Goal: Task Accomplishment & Management: Use online tool/utility

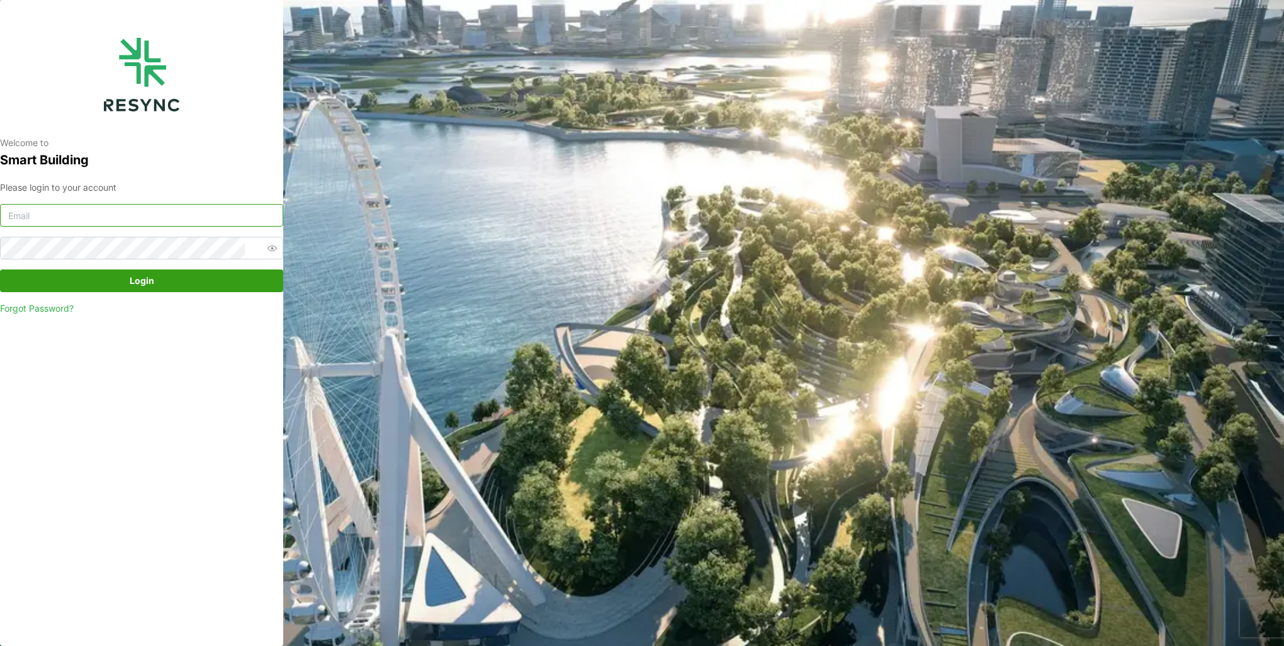
click at [133, 208] on input at bounding box center [141, 215] width 283 height 23
type input "burhanamali.arshad@aumovio.com"
click at [0, 269] on button "Login" at bounding box center [141, 280] width 283 height 23
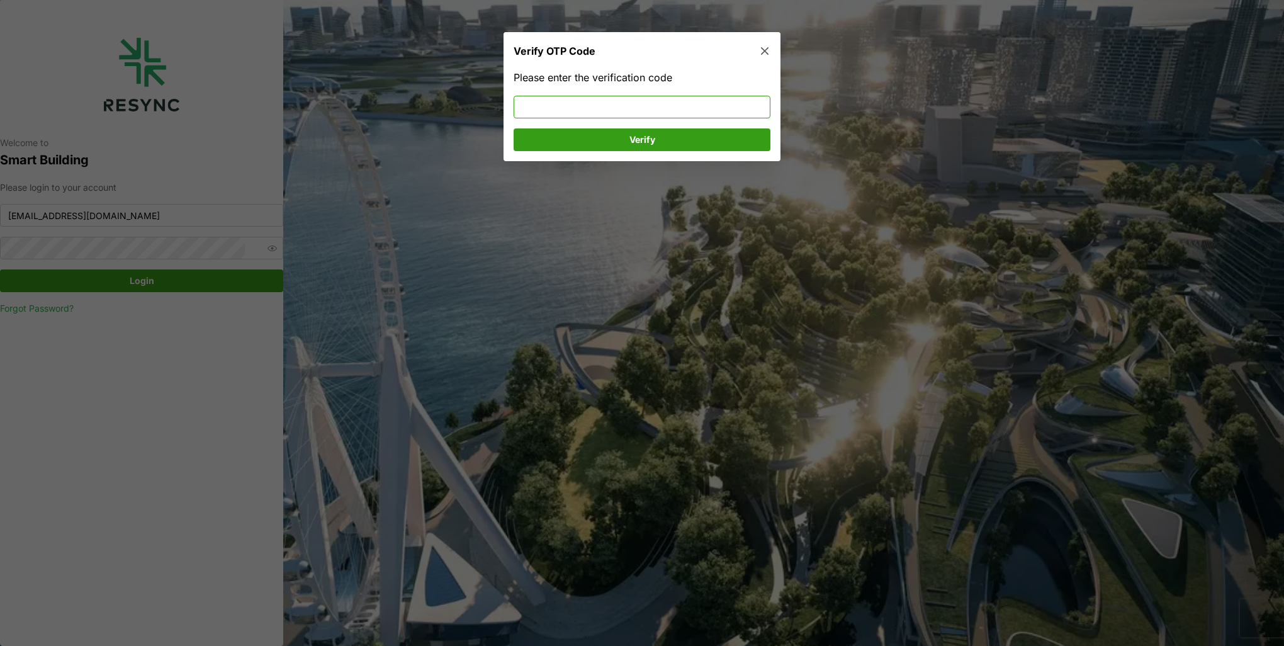
click at [559, 109] on input at bounding box center [642, 107] width 257 height 23
type input "036252"
click at [568, 132] on span "Verify" at bounding box center [642, 139] width 233 height 21
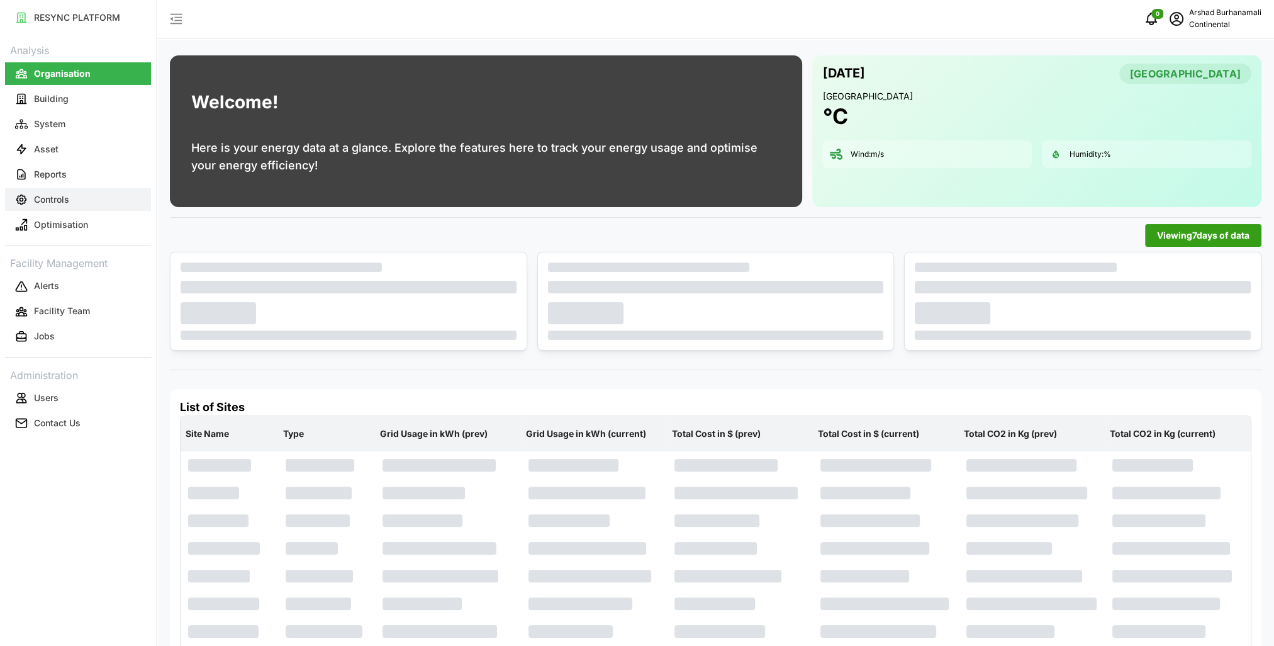
click at [98, 203] on button "Controls" at bounding box center [78, 199] width 146 height 23
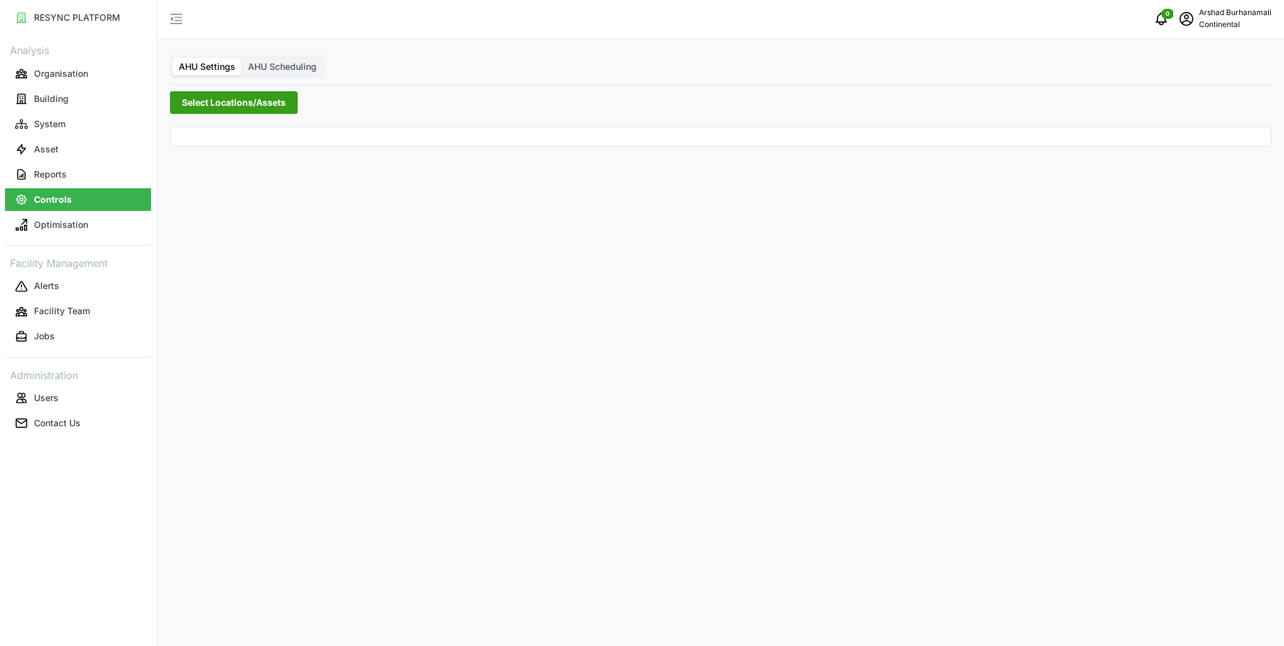
click at [220, 111] on span "Select Locations/Assets" at bounding box center [234, 102] width 104 height 21
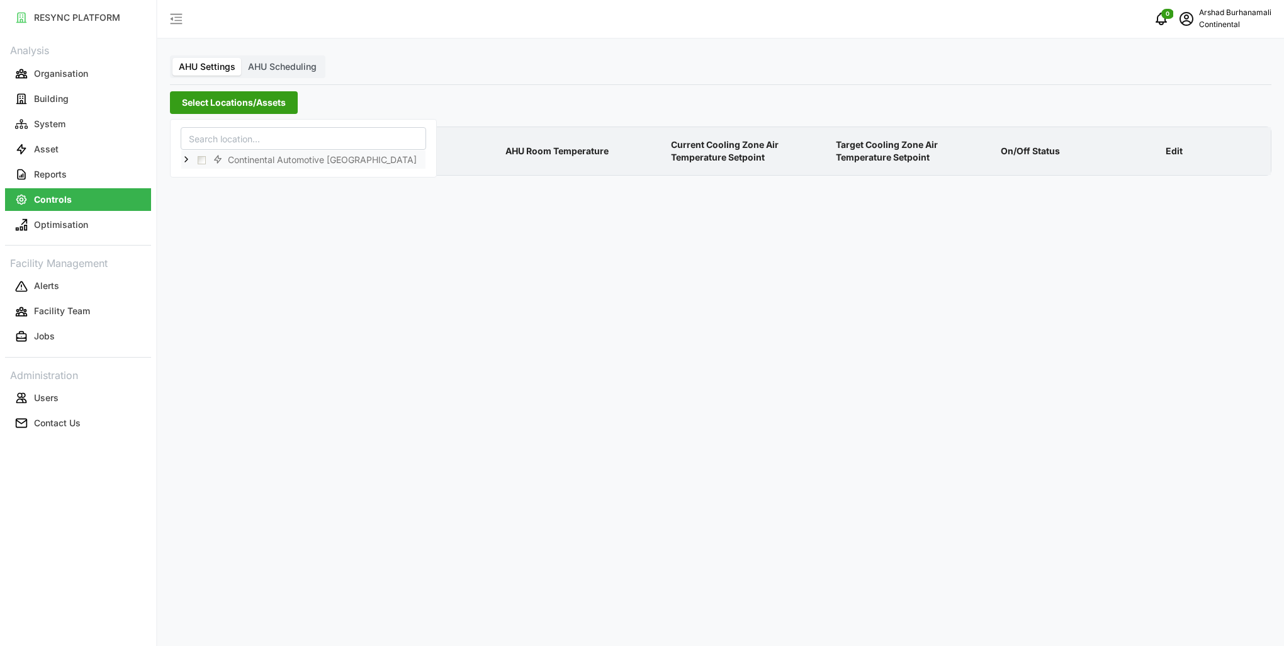
click at [186, 156] on icon at bounding box center [186, 159] width 10 height 10
click at [211, 180] on span "Select CA1" at bounding box center [212, 178] width 8 height 8
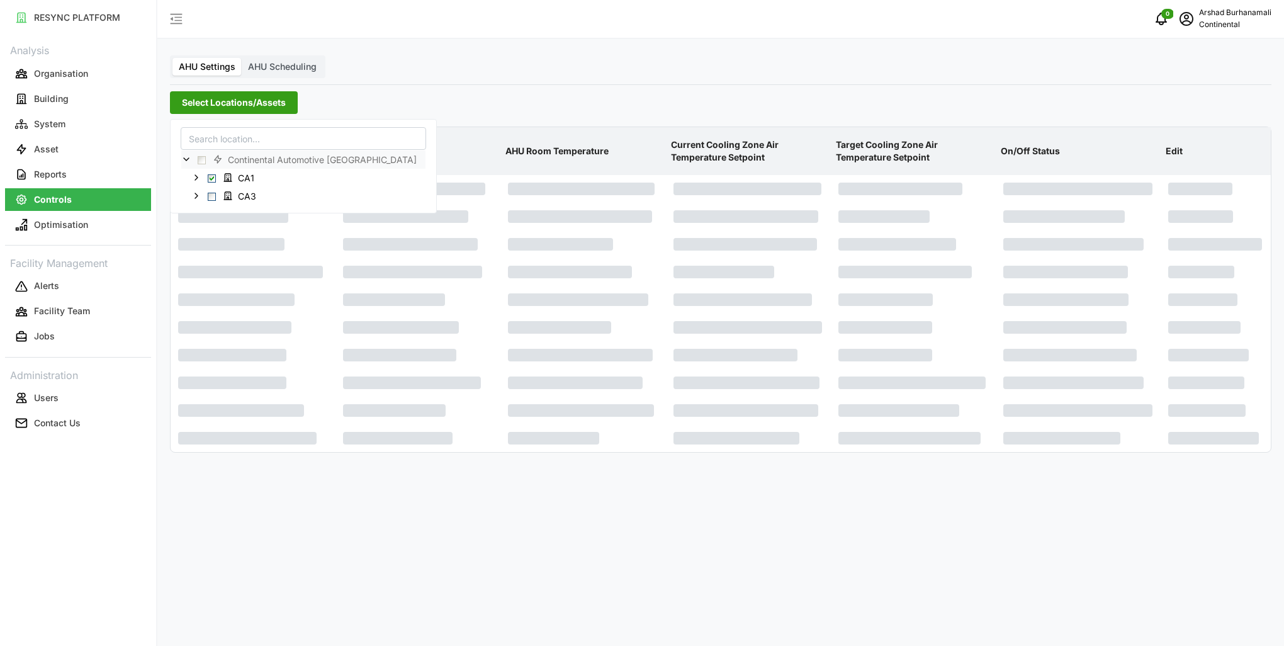
click at [556, 150] on p "AHU Room Temperature" at bounding box center [583, 151] width 160 height 33
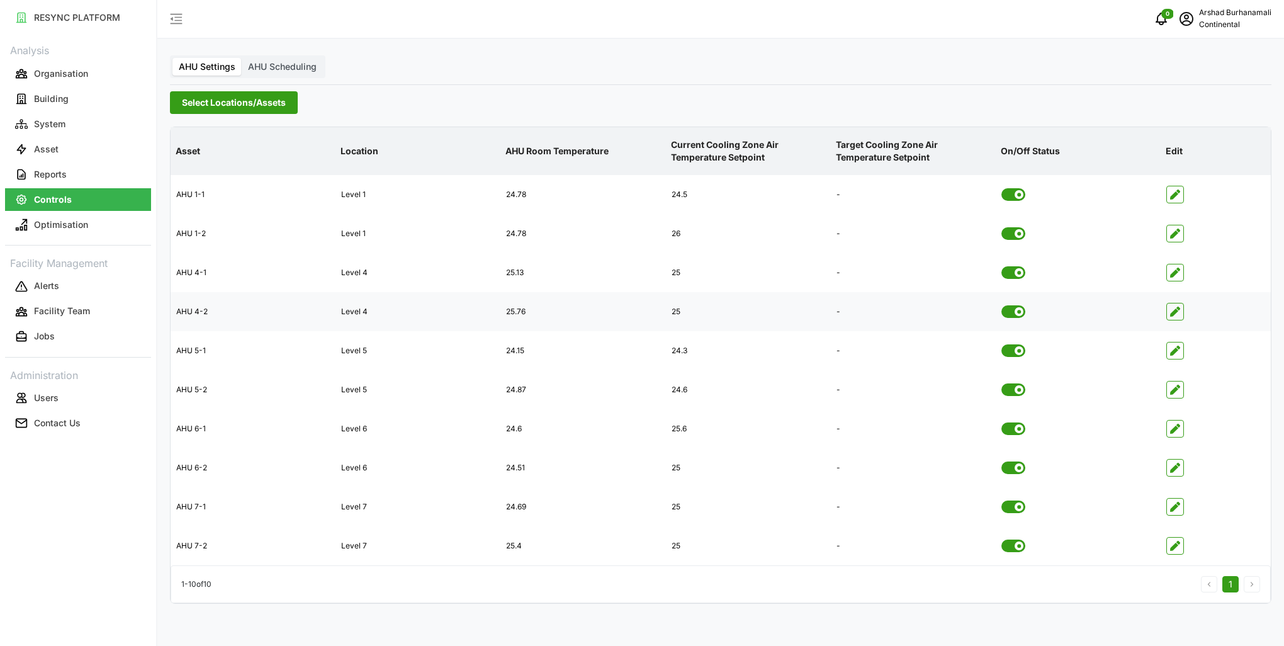
click at [1167, 312] on span "button" at bounding box center [1175, 311] width 16 height 16
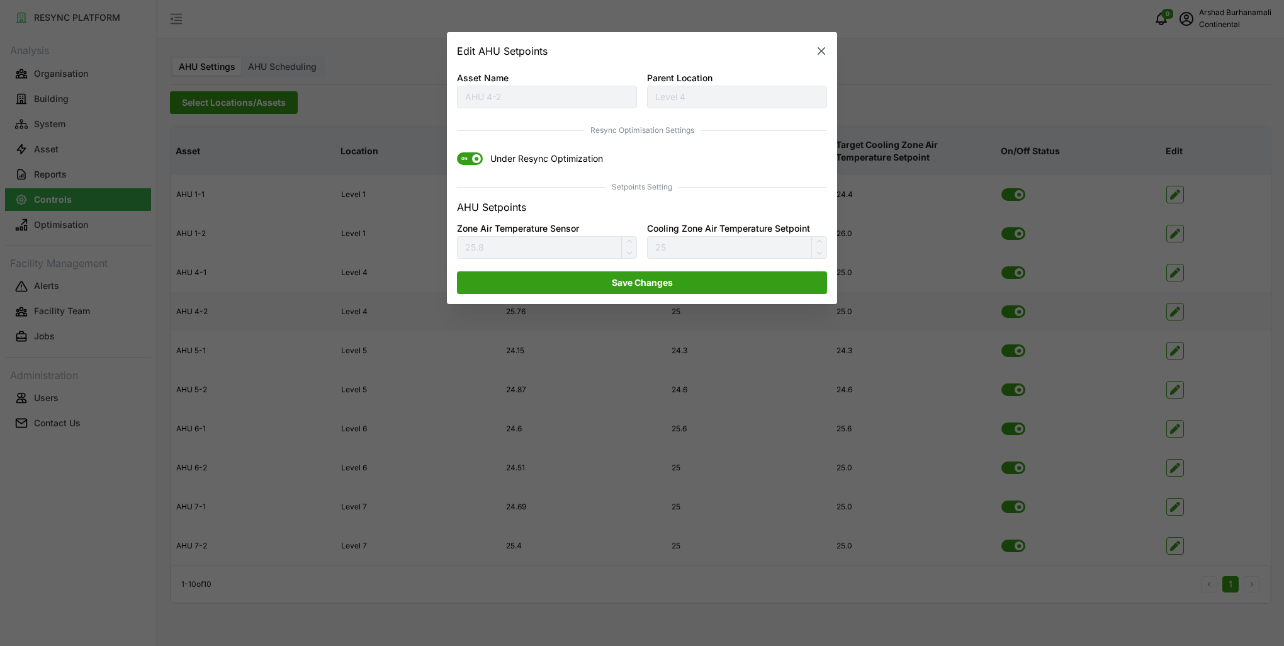
click at [824, 54] on icon "button" at bounding box center [822, 51] width 8 height 8
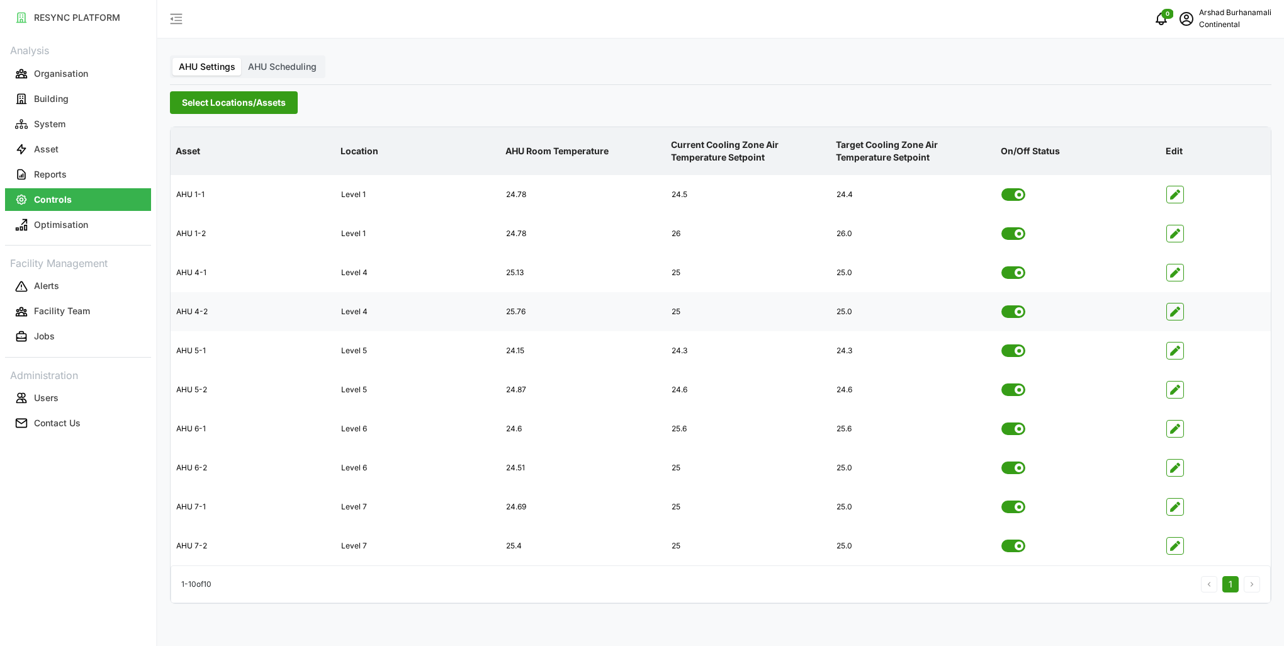
click at [1176, 315] on icon "button" at bounding box center [1175, 311] width 10 height 10
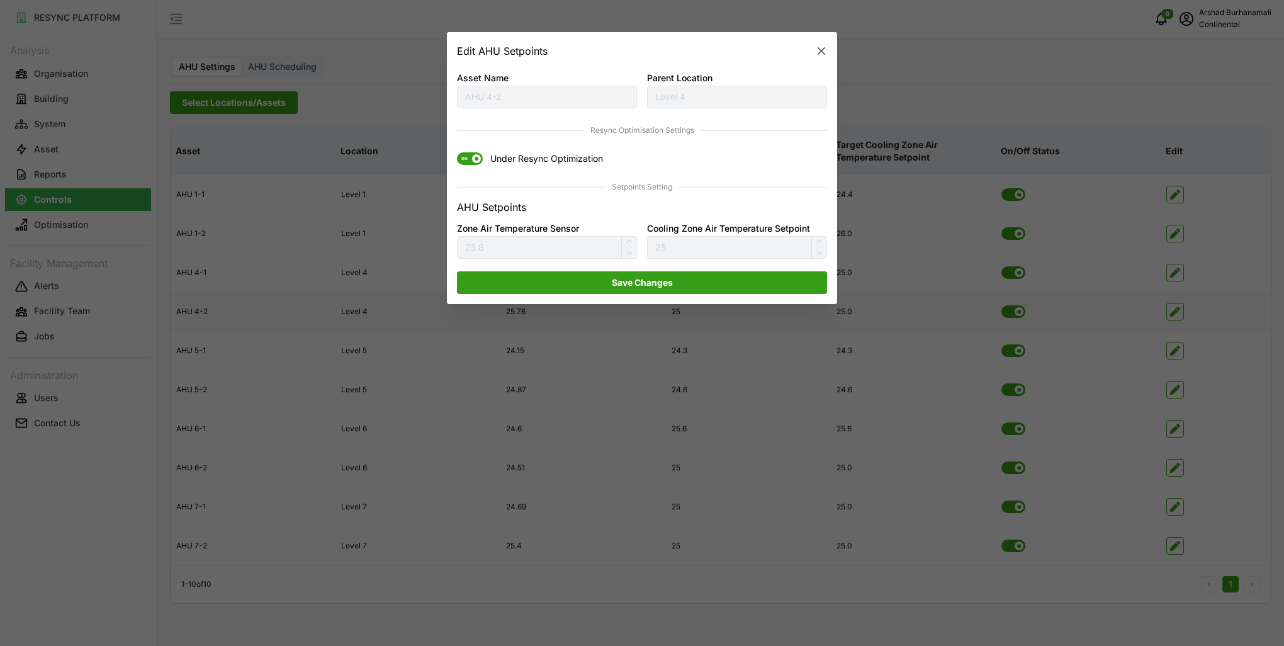
click at [471, 159] on span "ON" at bounding box center [464, 159] width 15 height 13
click at [457, 153] on input "ON Under Resync Optimization" at bounding box center [457, 153] width 0 height 0
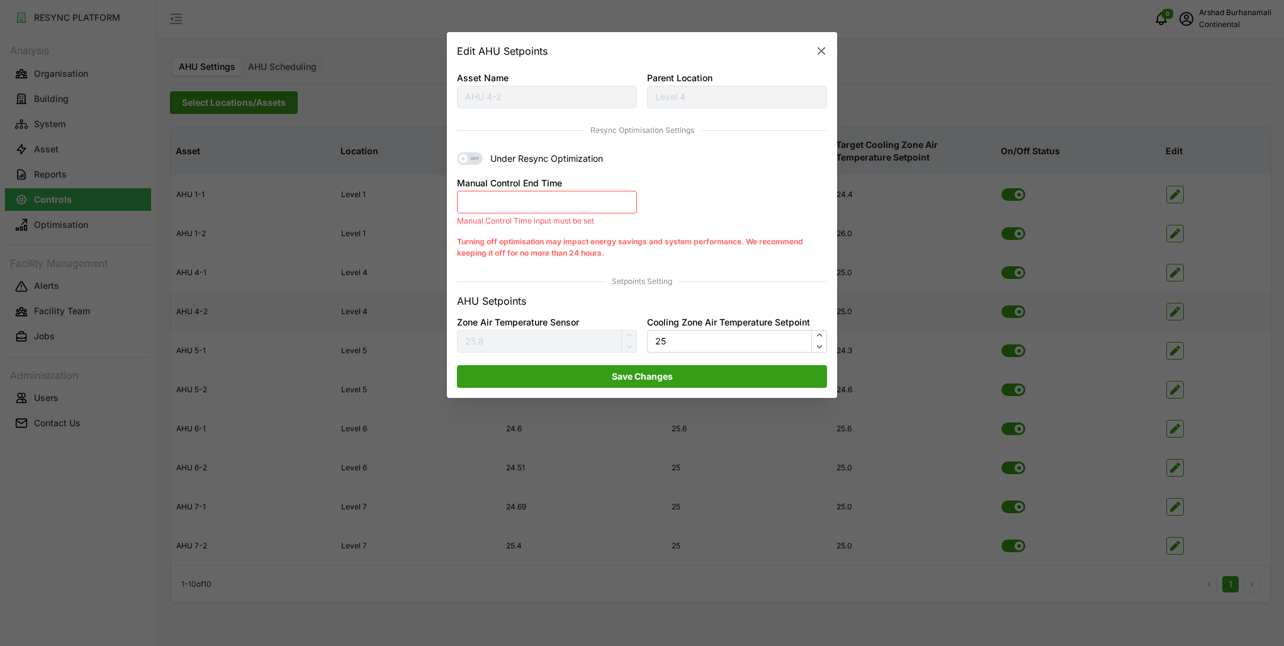
click at [507, 208] on button "Manual Control End Time" at bounding box center [547, 202] width 180 height 23
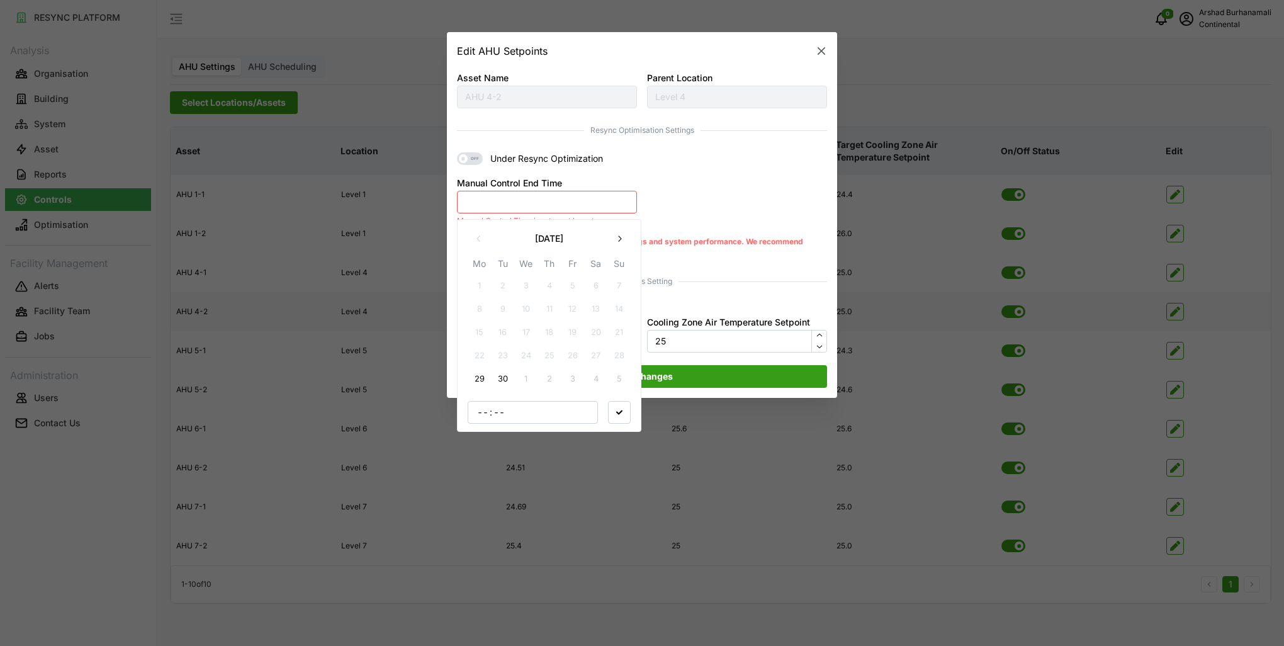
click at [475, 376] on button "29" at bounding box center [479, 379] width 23 height 23
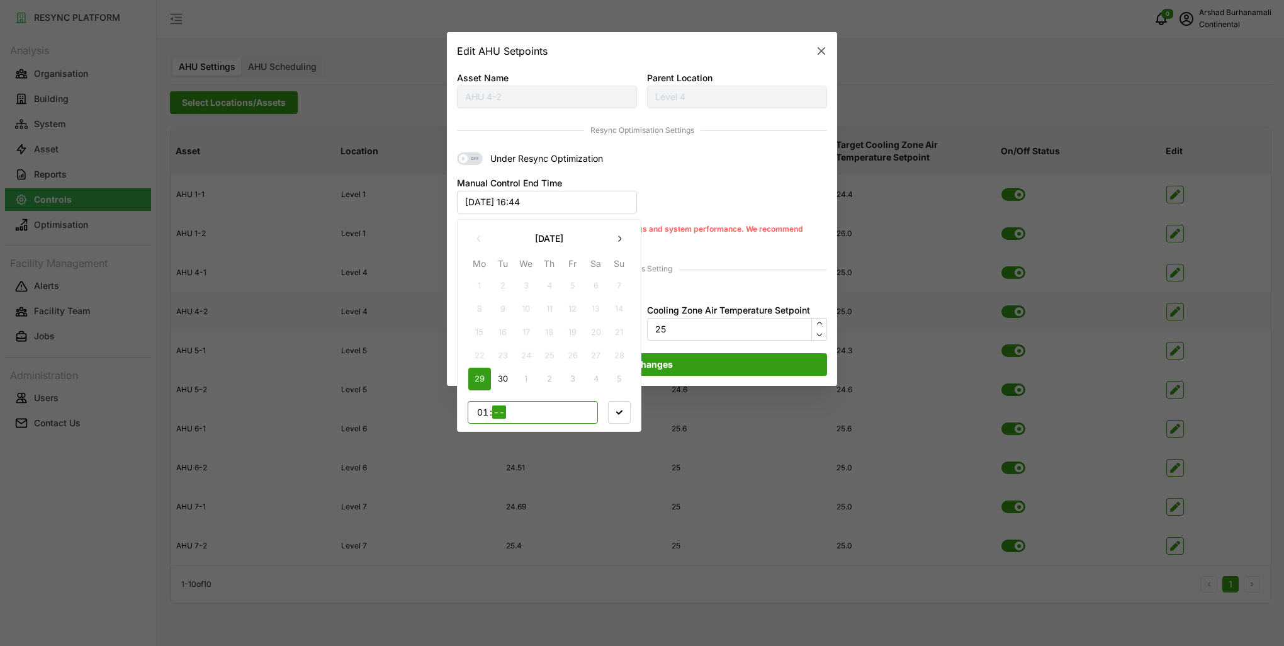
type input "18"
type input "00"
click at [631, 416] on div "[DATE] Mo Tu We Th Fr Sa Su 1 2 3 4 5 6 7 8 9 10 11 12 13 14 15 16 17 18 19 20 …" at bounding box center [549, 325] width 184 height 213
click at [624, 416] on span "button" at bounding box center [619, 411] width 21 height 21
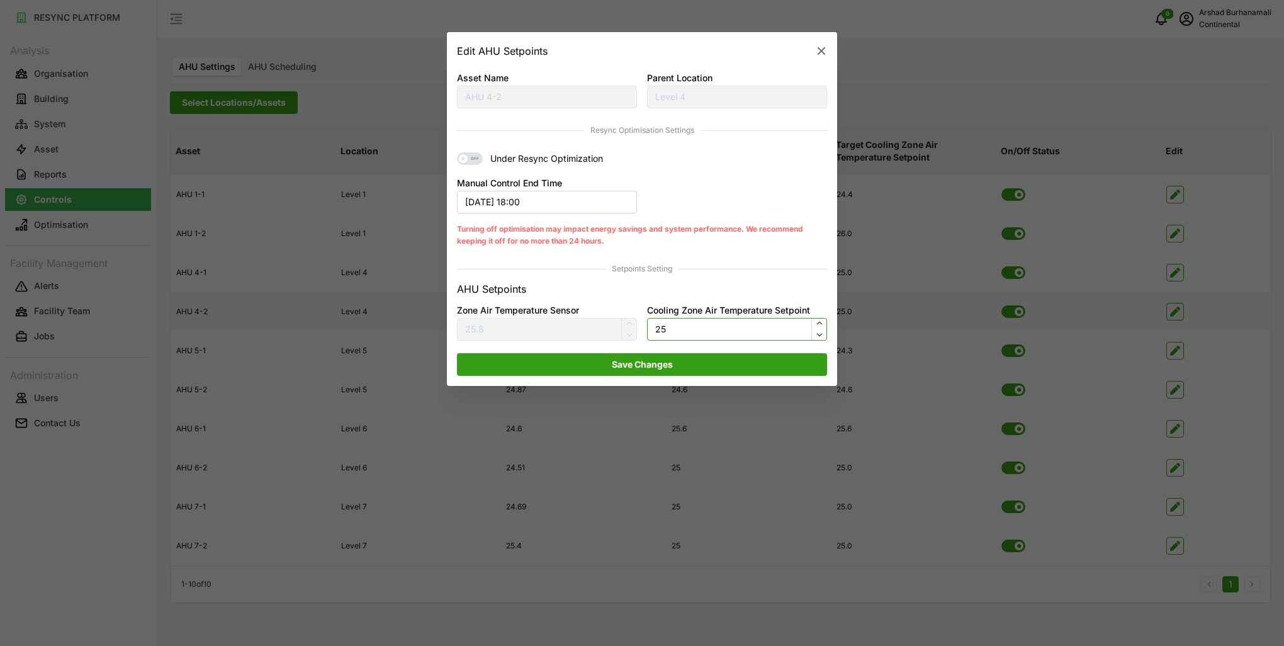
click at [683, 338] on input "25" at bounding box center [737, 329] width 180 height 23
type input "24"
click at [663, 359] on span "Save Changes" at bounding box center [642, 364] width 61 height 21
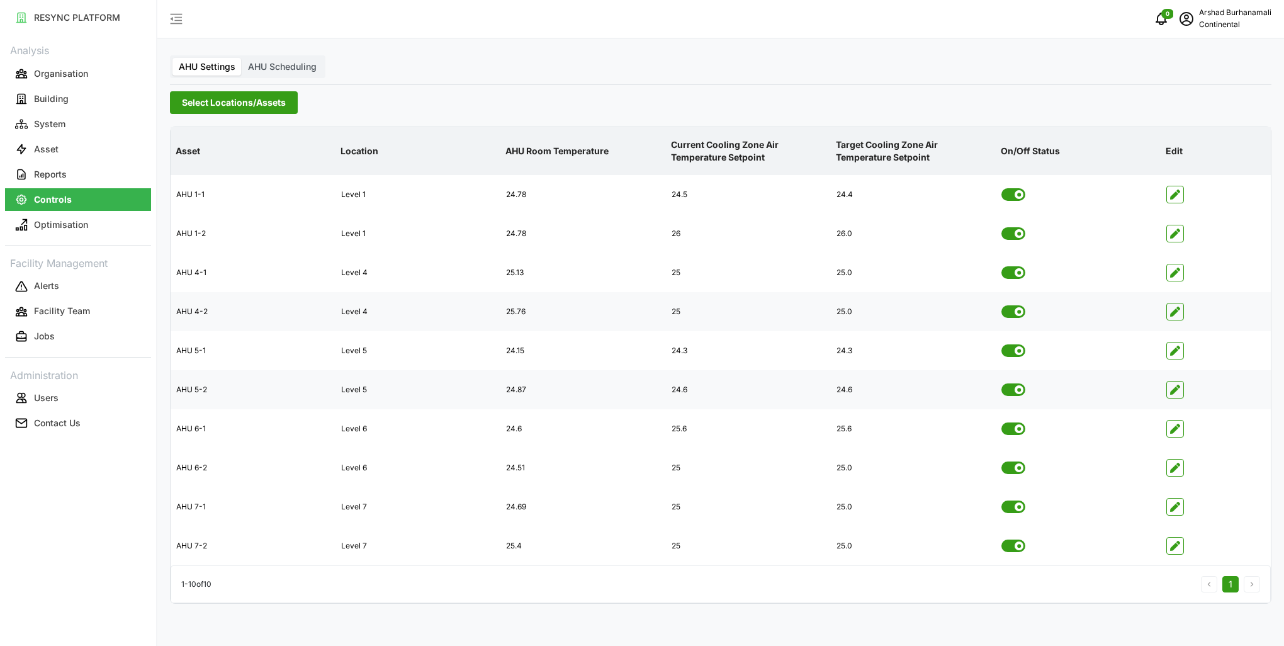
click at [1172, 390] on icon "button" at bounding box center [1175, 390] width 10 height 10
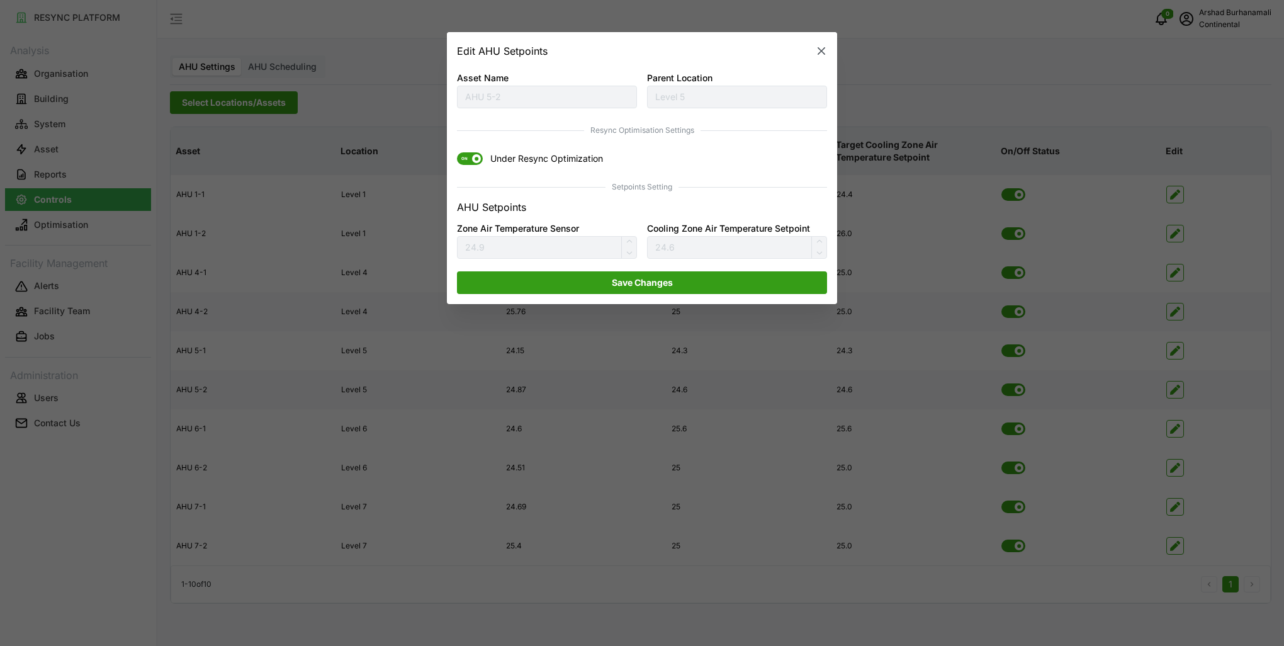
click at [469, 162] on span "ON" at bounding box center [464, 159] width 15 height 13
click at [457, 153] on input "ON Under Resync Optimization" at bounding box center [457, 153] width 0 height 0
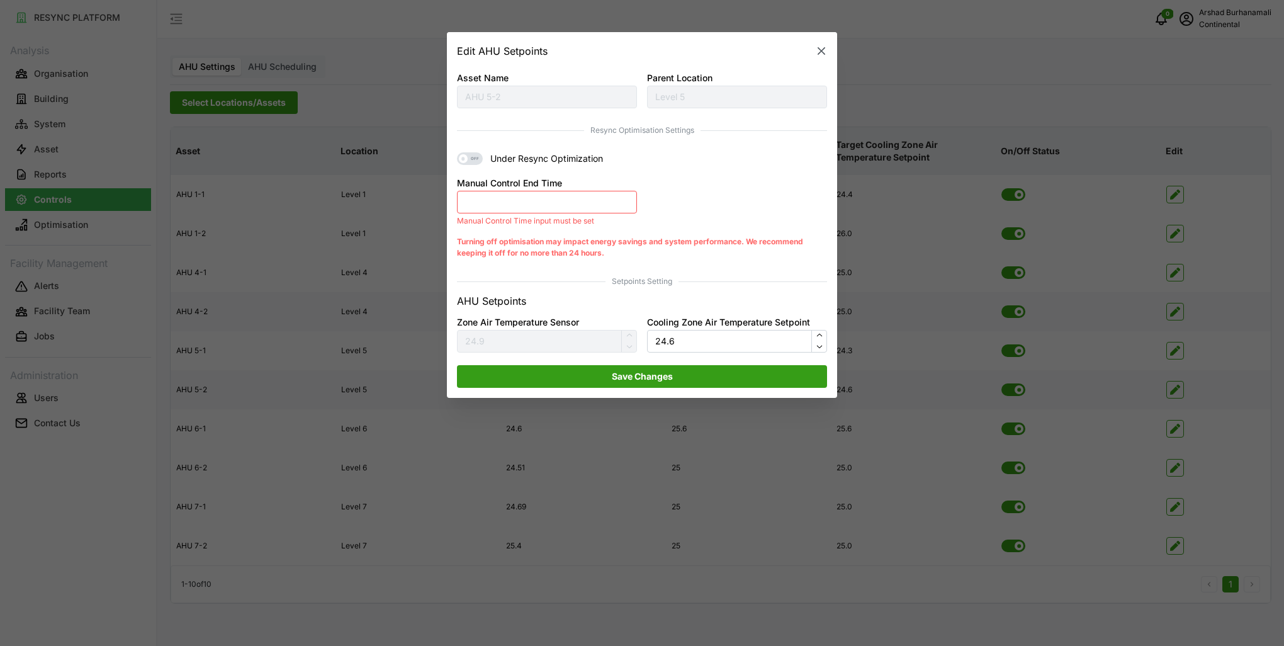
click at [492, 208] on button "Manual Control End Time" at bounding box center [547, 202] width 180 height 23
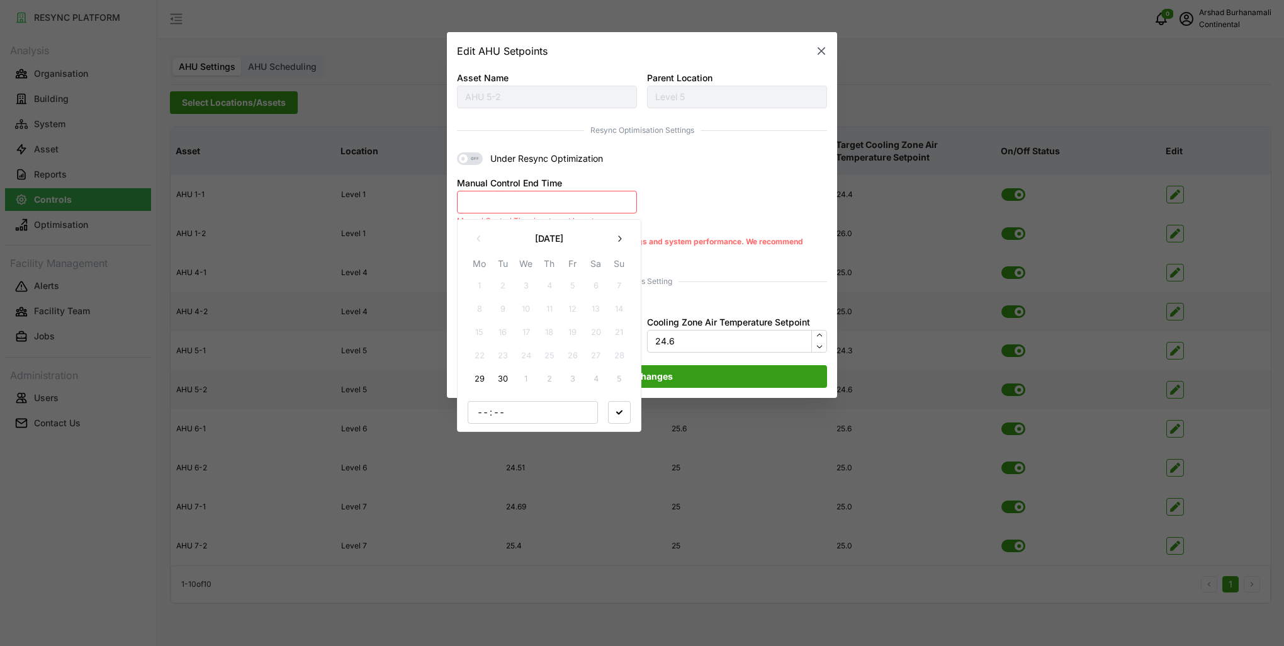
click at [480, 376] on button "29" at bounding box center [479, 379] width 23 height 23
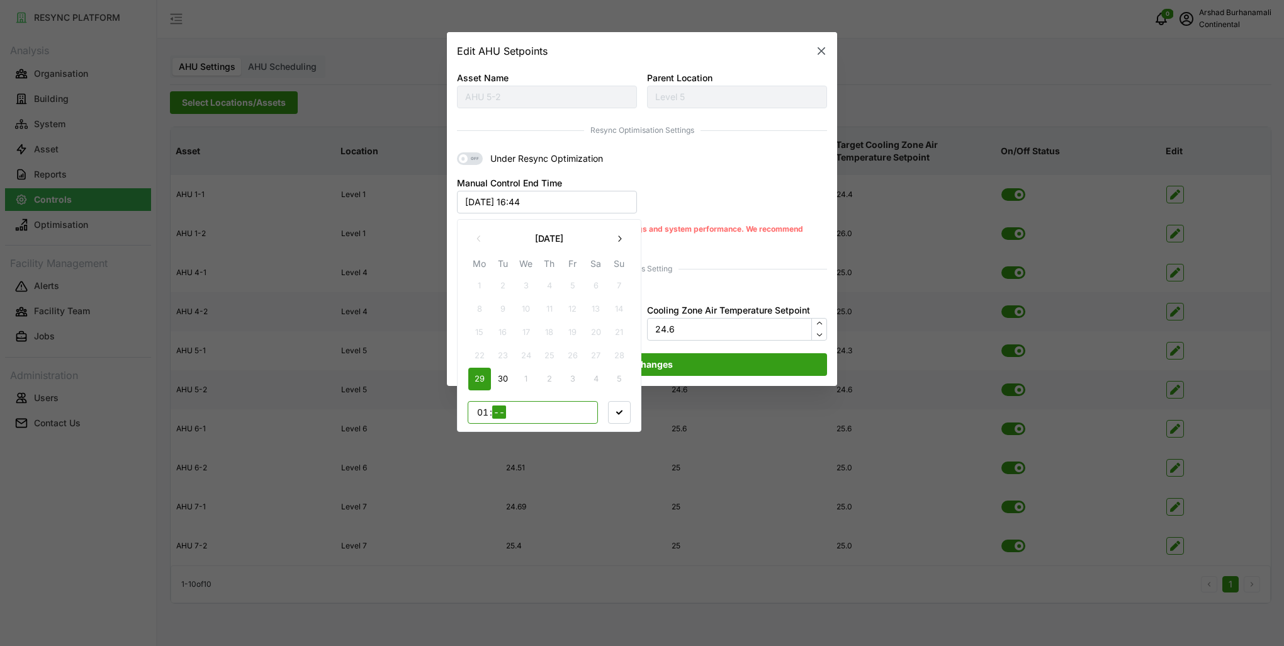
type input "18"
type input "00"
click at [629, 412] on span "button" at bounding box center [619, 411] width 21 height 21
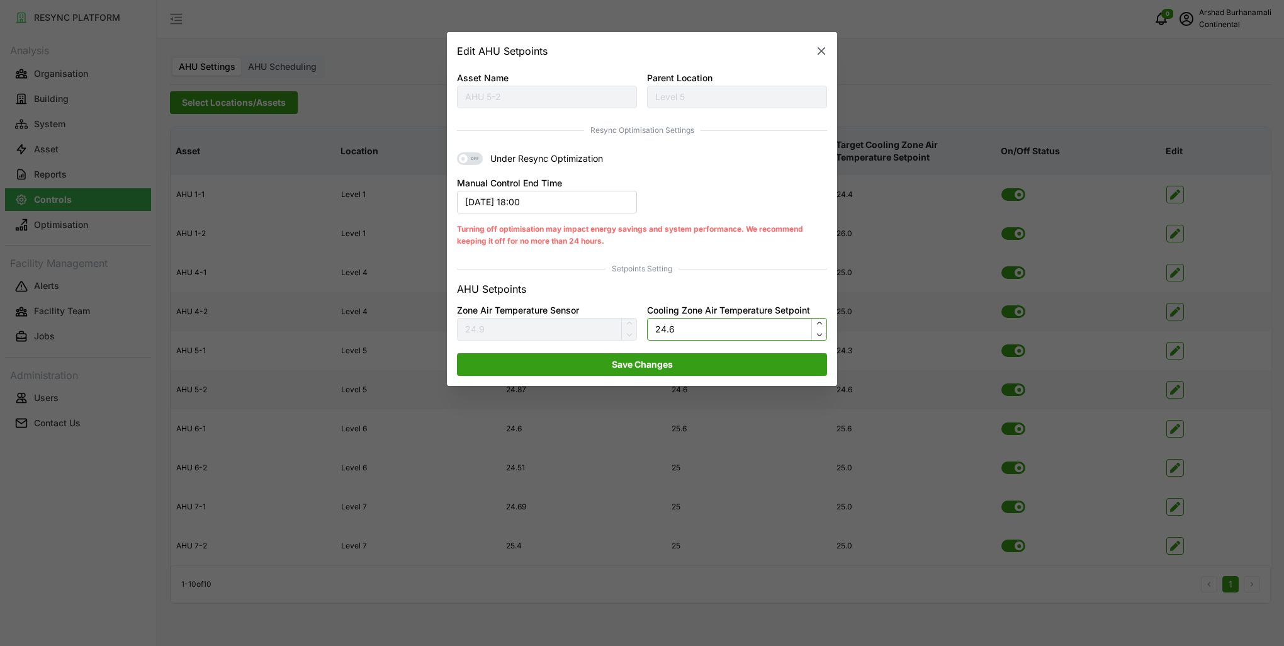
click at [665, 330] on input "24.6" at bounding box center [737, 329] width 180 height 23
type input "23.6"
click at [688, 364] on span "Save Changes" at bounding box center [642, 364] width 346 height 21
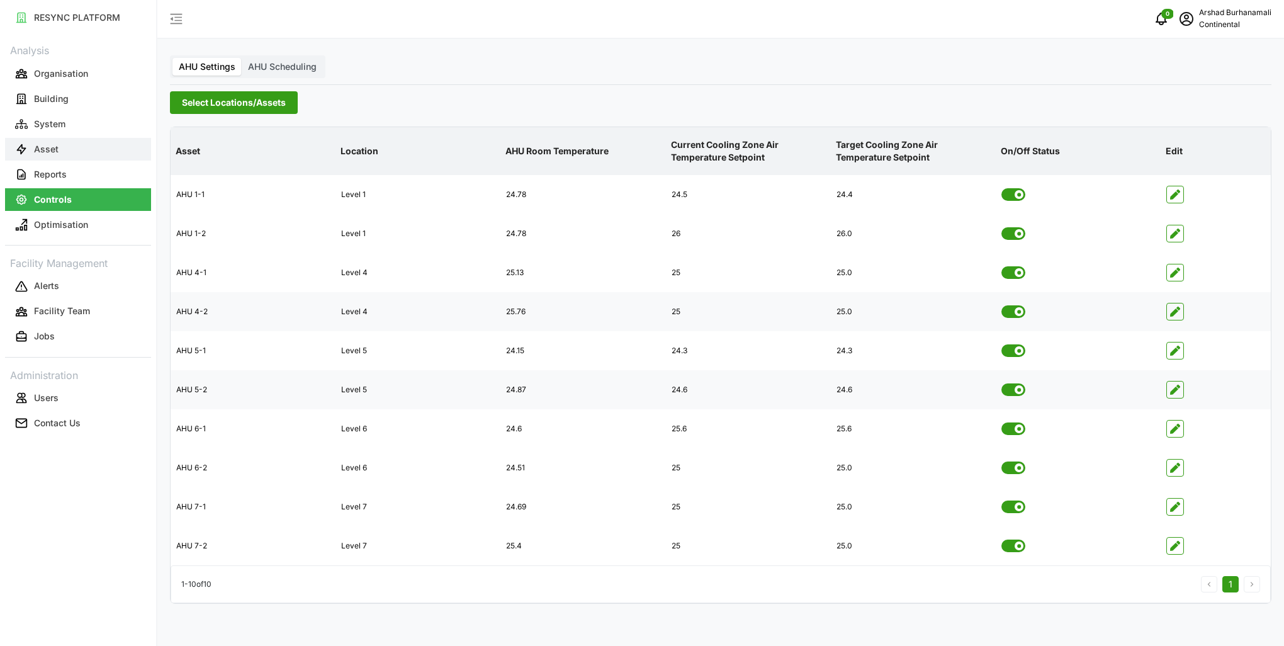
click at [82, 150] on button "Asset" at bounding box center [78, 149] width 146 height 23
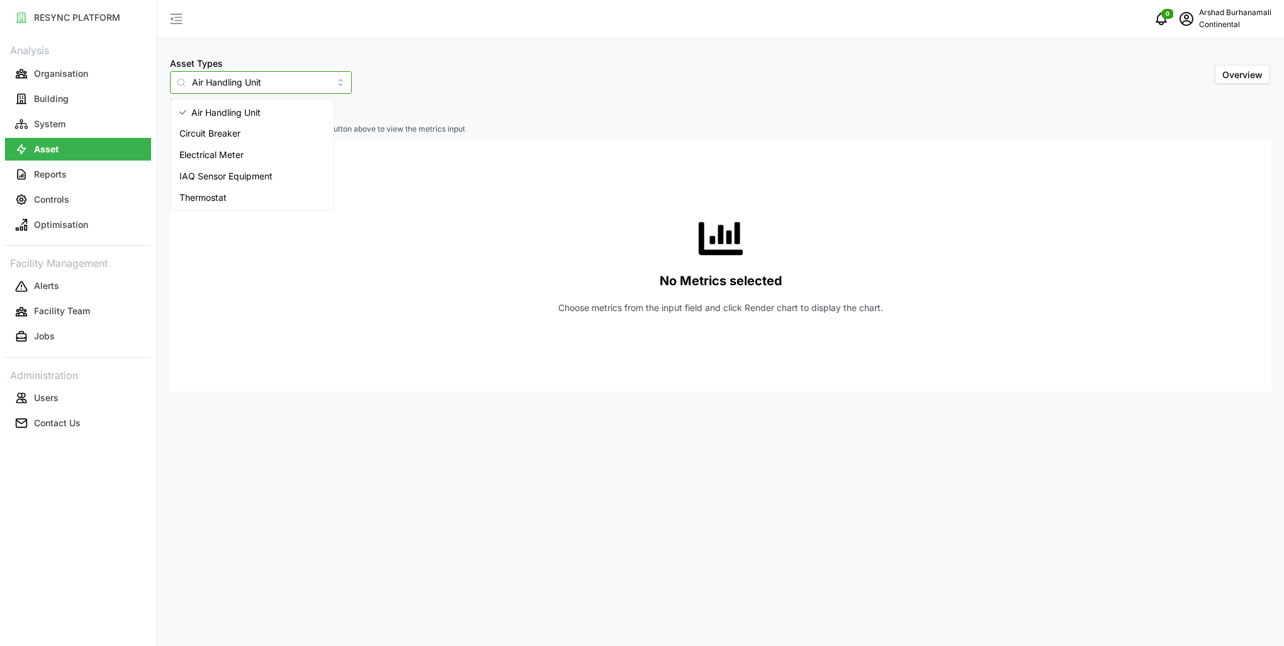
click at [317, 81] on input "Air Handling Unit" at bounding box center [261, 82] width 182 height 23
click at [279, 195] on div "Thermostat" at bounding box center [252, 197] width 158 height 21
click at [297, 93] on input "Thermostat" at bounding box center [261, 82] width 182 height 23
click at [272, 170] on span "IAQ Sensor Equipment" at bounding box center [225, 176] width 93 height 14
type input "IAQ Sensor Equipment"
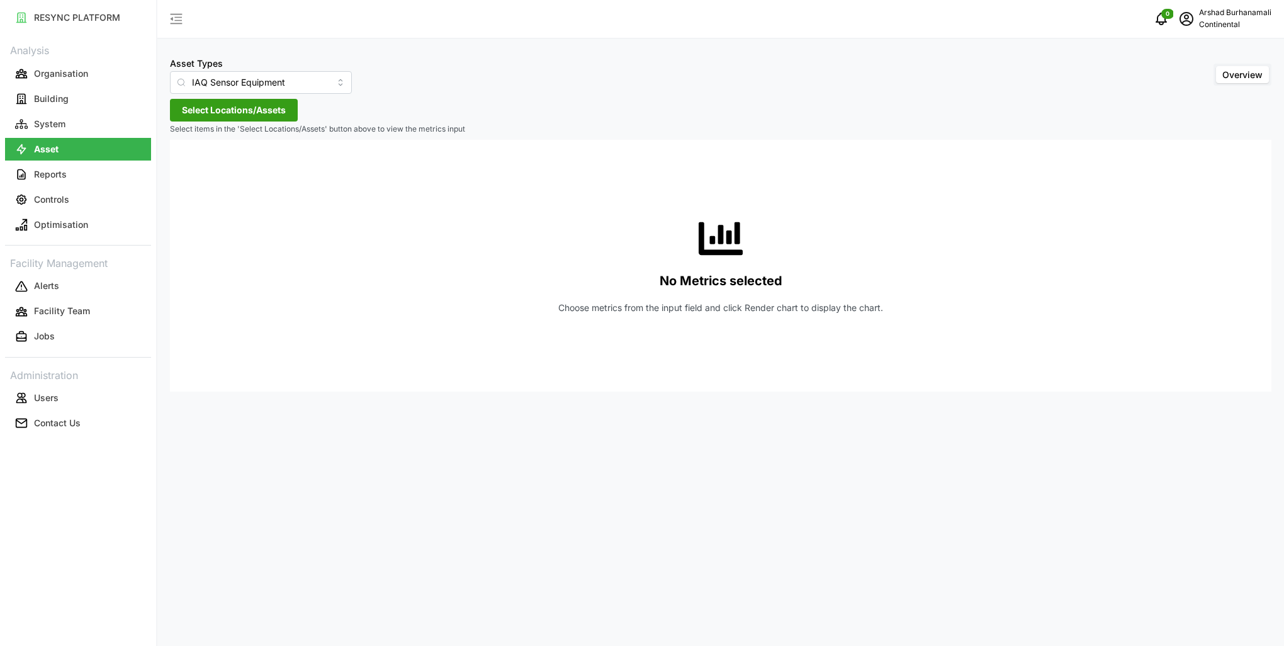
click at [254, 116] on span "Select Locations/Assets" at bounding box center [234, 109] width 104 height 21
drag, startPoint x: 184, startPoint y: 169, endPoint x: 184, endPoint y: 177, distance: 7.6
click at [184, 177] on div "Continental Automotive [GEOGRAPHIC_DATA]" at bounding box center [303, 155] width 267 height 59
click at [184, 170] on icon at bounding box center [186, 167] width 10 height 10
click at [199, 188] on icon at bounding box center [196, 185] width 10 height 10
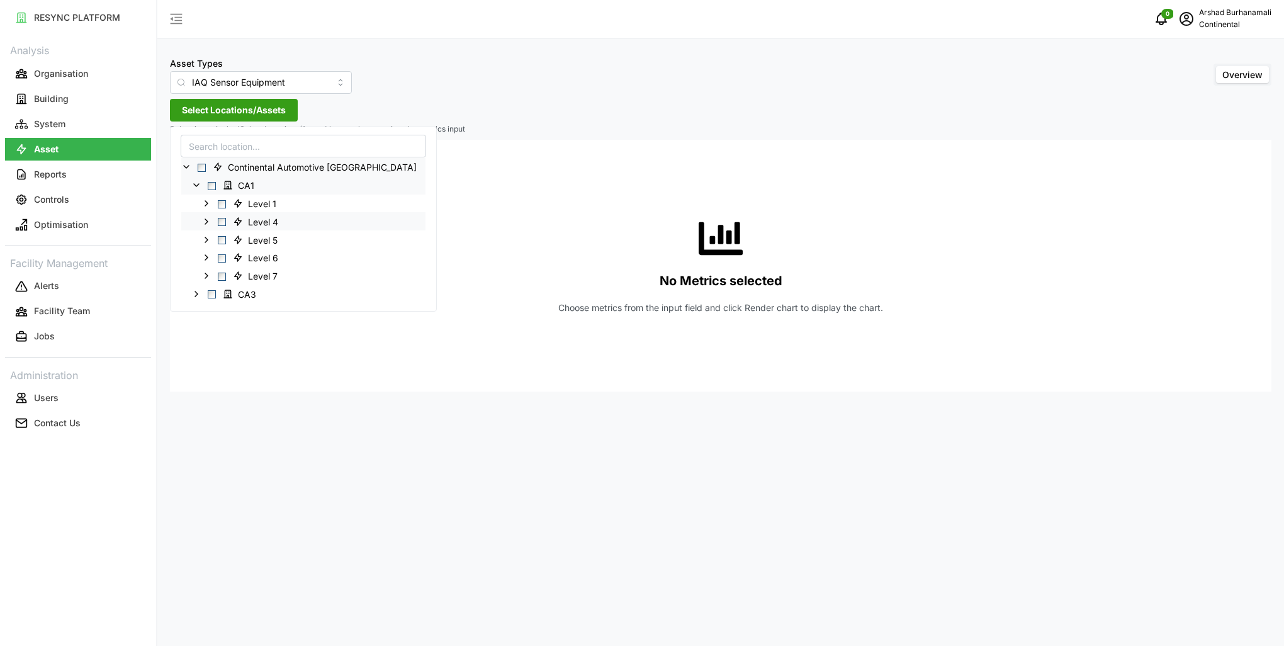
click at [211, 225] on icon at bounding box center [206, 221] width 10 height 10
click at [234, 275] on span "Select Level 4 IAQ 3" at bounding box center [232, 276] width 8 height 8
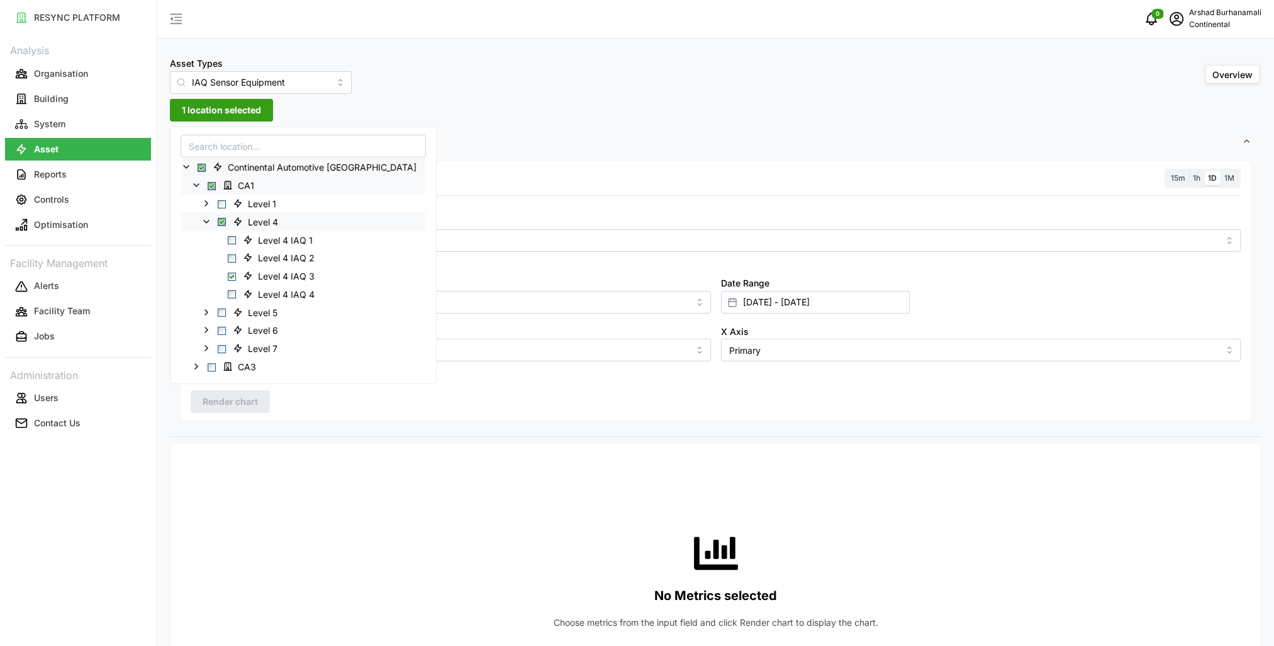
click at [448, 135] on span "Settings" at bounding box center [711, 141] width 1062 height 31
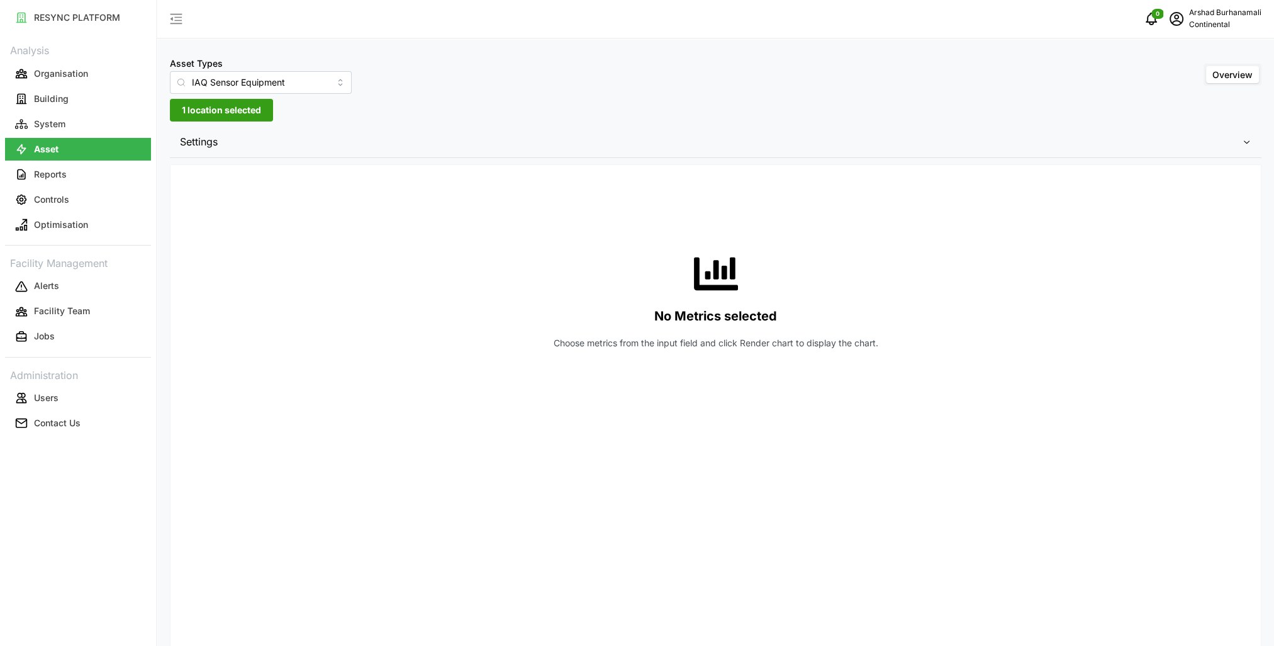
click at [473, 152] on span "Settings" at bounding box center [711, 141] width 1062 height 31
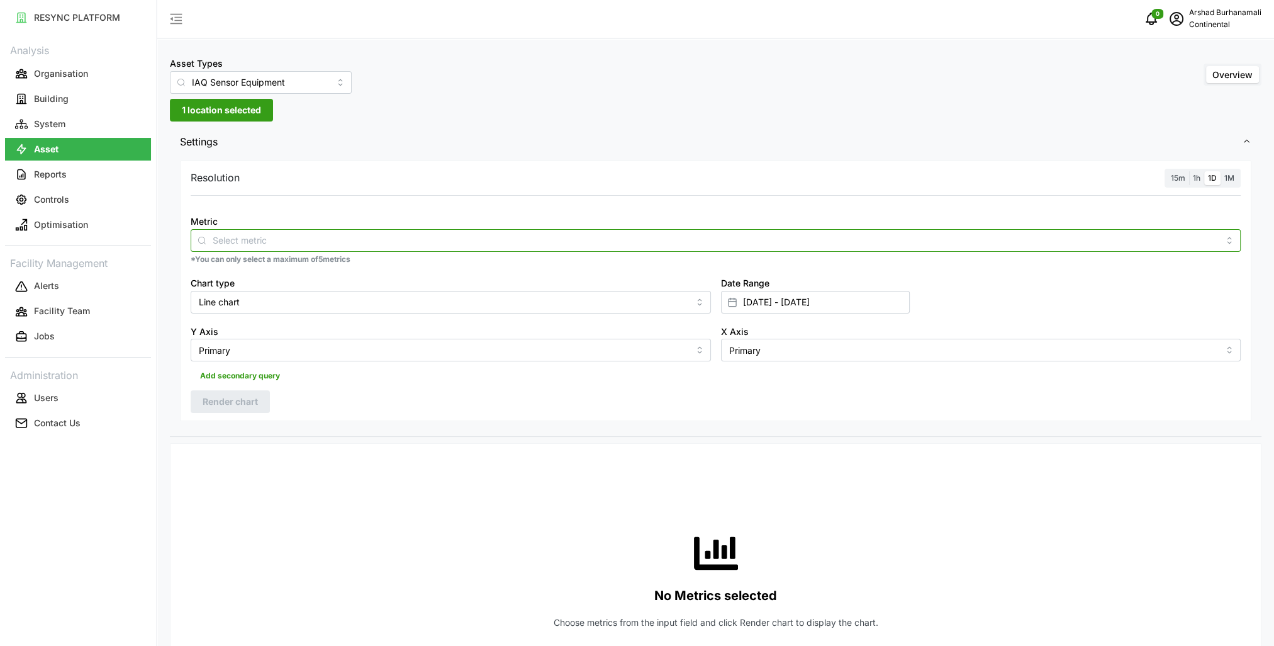
click at [430, 247] on div at bounding box center [716, 240] width 1050 height 23
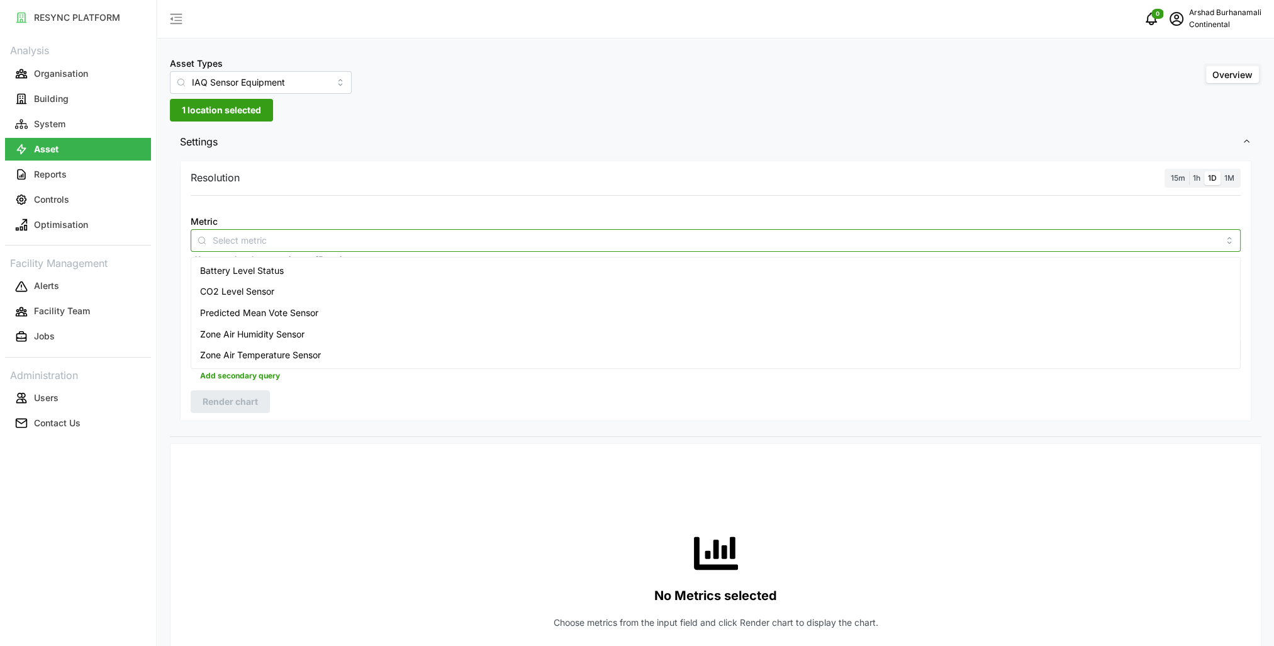
click at [379, 346] on div "Zone Air Temperature Sensor" at bounding box center [716, 354] width 1044 height 21
click at [1174, 181] on span "15m" at bounding box center [1178, 177] width 14 height 9
click at [1167, 171] on input "15m" at bounding box center [1167, 171] width 0 height 0
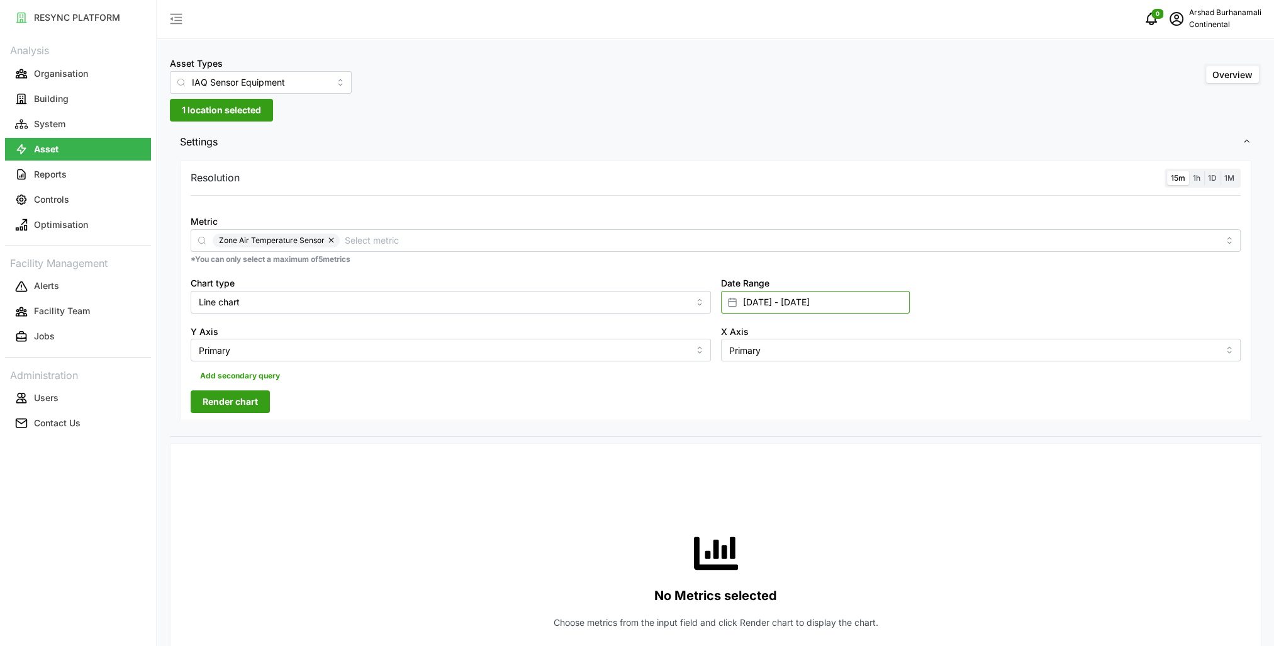
click at [806, 304] on input "[DATE] - [DATE]" at bounding box center [815, 302] width 189 height 23
click at [750, 520] on button "29" at bounding box center [748, 521] width 23 height 23
type input "[DATE] - [DATE]"
type input "[DATE]"
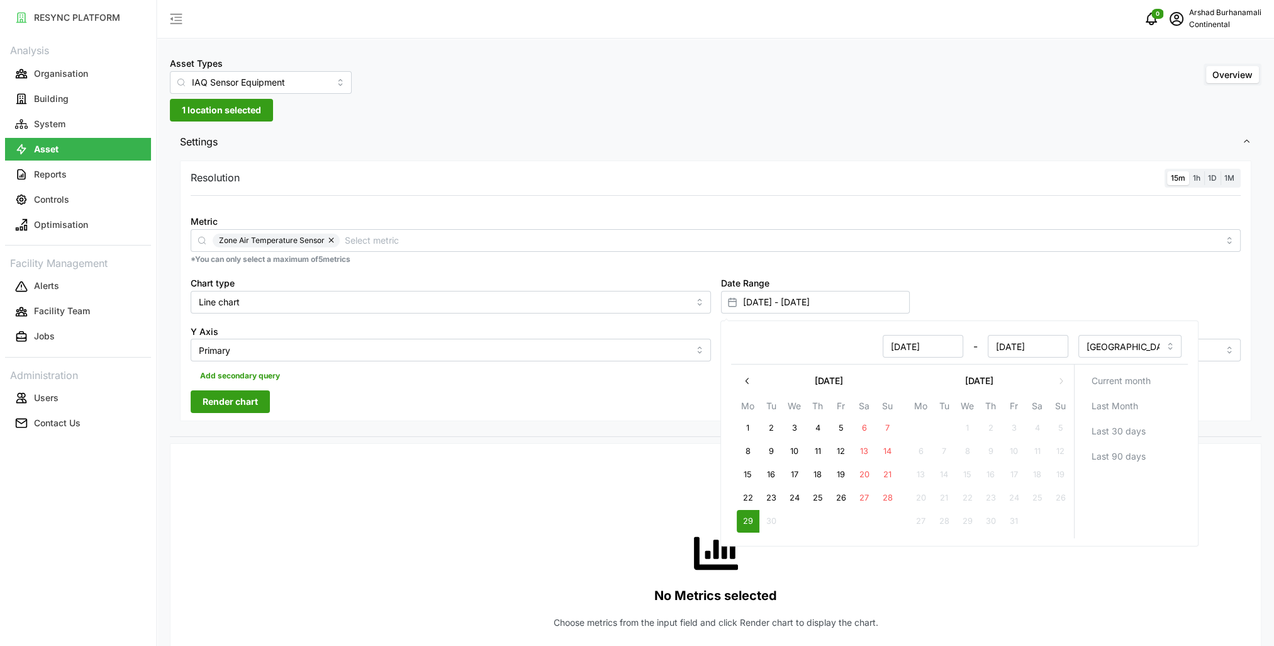
click at [752, 515] on button "29" at bounding box center [748, 521] width 23 height 23
type input "[DATE] - [DATE]"
type input "[DATE]"
click at [503, 309] on input "Line chart" at bounding box center [451, 302] width 520 height 23
click at [244, 398] on span "Render chart" at bounding box center [230, 401] width 55 height 21
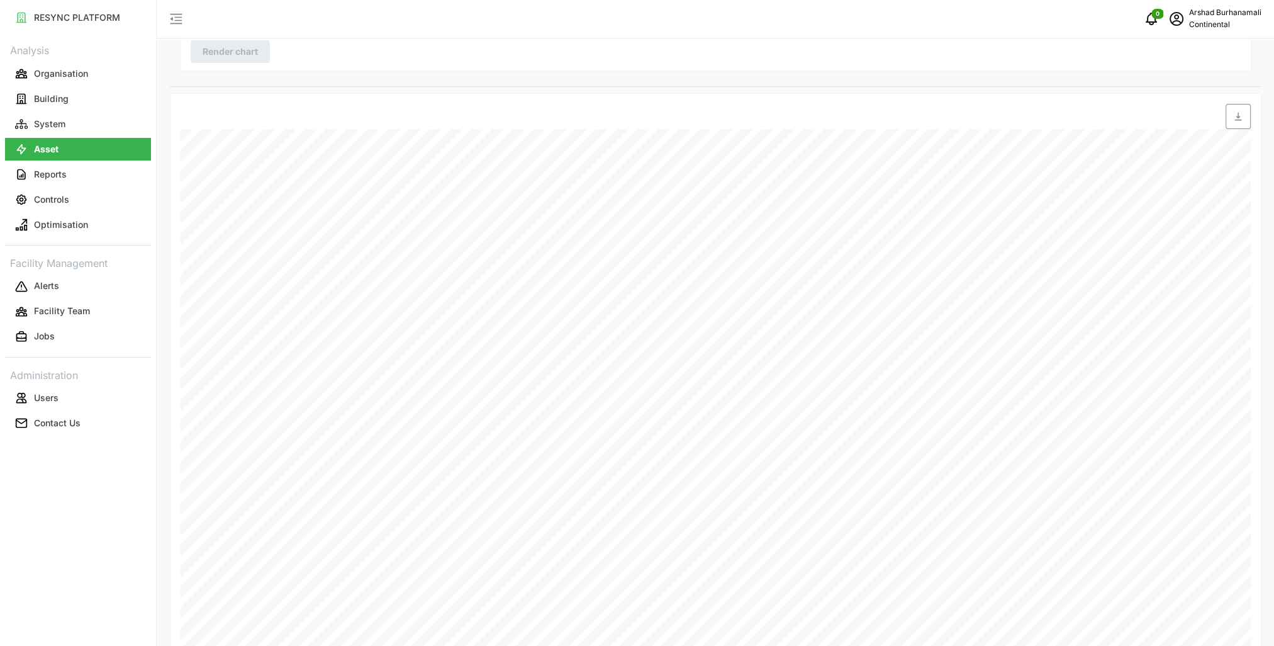
scroll to position [376, 0]
click at [88, 69] on button "Organisation" at bounding box center [78, 73] width 146 height 23
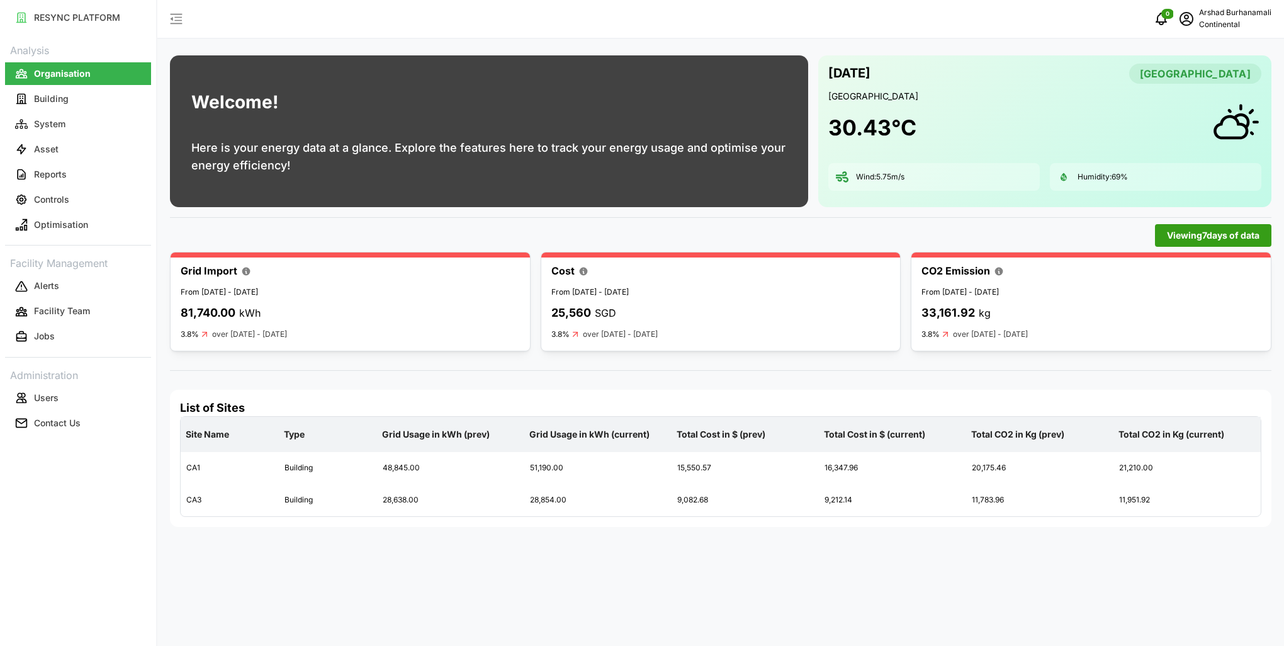
click at [614, 371] on div "Welcome! Here is your energy data at a glance. Explore the features here to tra…" at bounding box center [720, 323] width 1127 height 646
